Goal: Check status

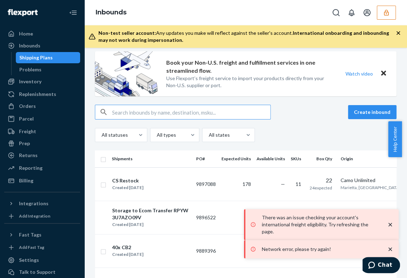
scroll to position [4, 0]
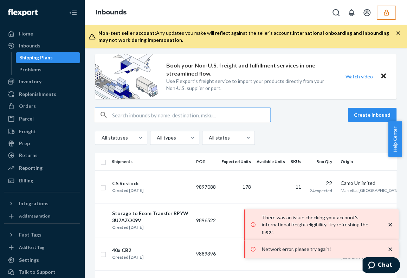
click at [385, 11] on icon "button" at bounding box center [386, 12] width 7 height 7
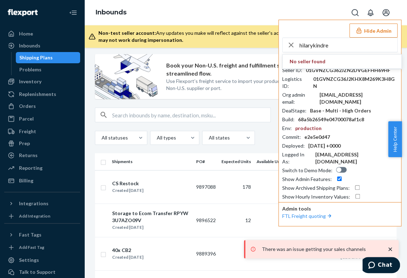
click at [343, 67] on span "No seller found" at bounding box center [342, 62] width 119 height 14
click at [338, 50] on input "hilarykindre" at bounding box center [349, 45] width 98 height 14
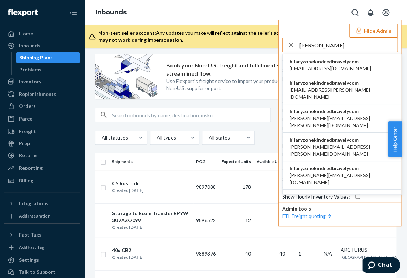
type input "hilary"
click at [323, 59] on span "hilaryzonekindredbravelycom" at bounding box center [331, 61] width 82 height 7
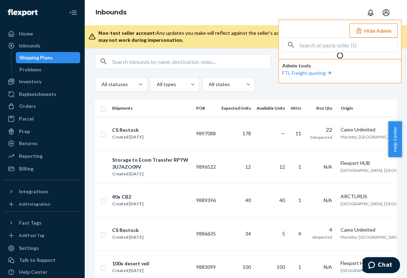
scroll to position [0, 0]
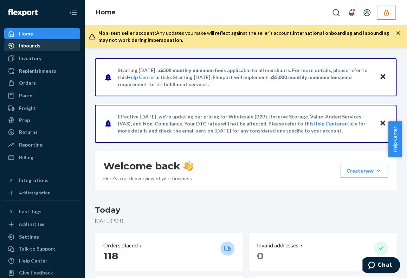
click at [37, 46] on div "Inbounds" at bounding box center [29, 45] width 21 height 7
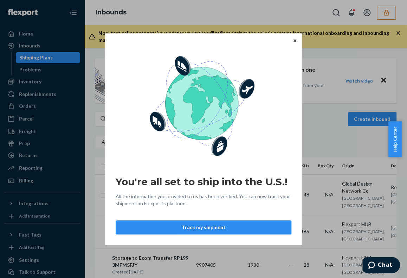
click at [295, 42] on icon "Close" at bounding box center [295, 41] width 3 height 4
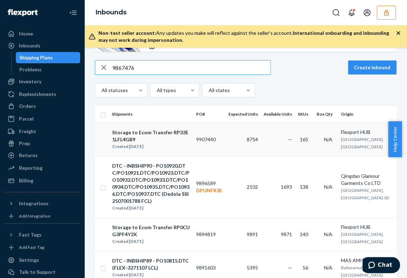
scroll to position [52, 0]
type input "9867476"
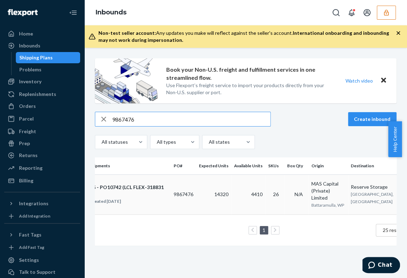
scroll to position [0, 23]
click at [196, 183] on td "9867476" at bounding box center [183, 195] width 25 height 40
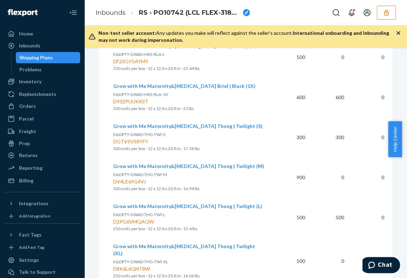
scroll to position [1120, 0]
